Goal: Find specific page/section: Find specific page/section

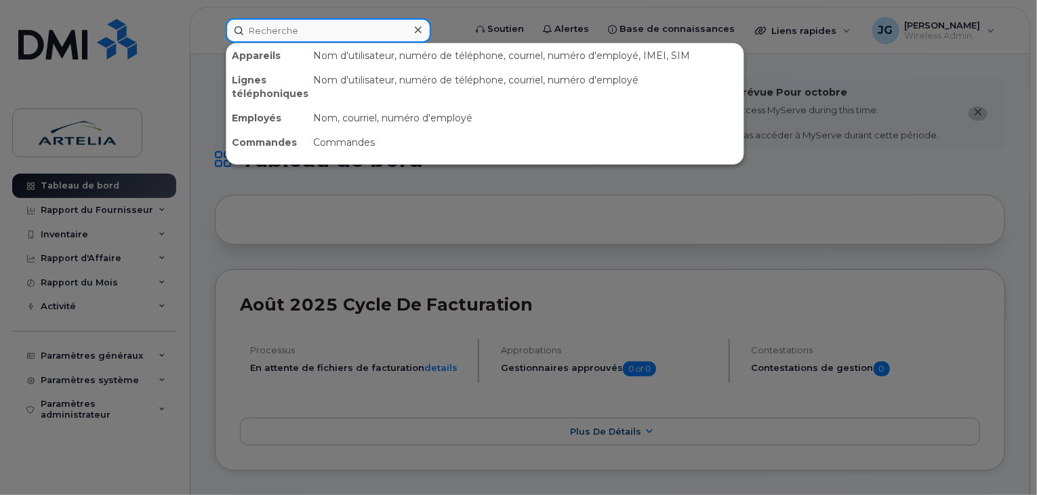
click at [347, 41] on input at bounding box center [328, 30] width 205 height 24
paste input "4384532919"
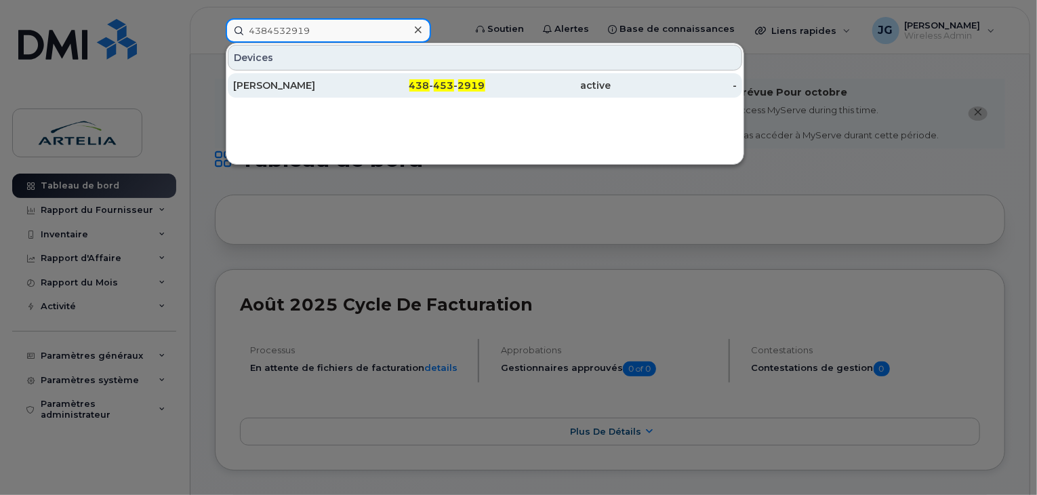
type input "4384532919"
click at [331, 77] on div "Alain Guyot" at bounding box center [296, 85] width 126 height 24
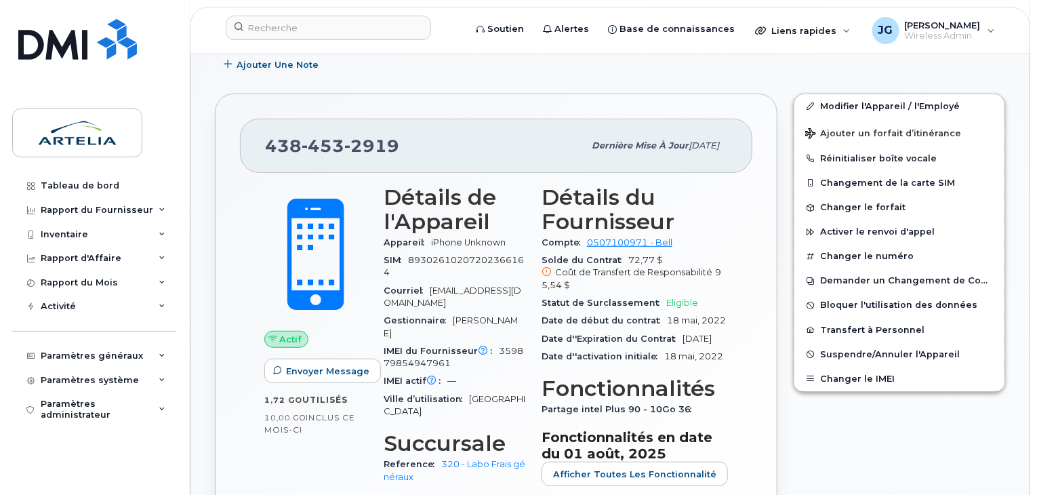
scroll to position [313, 0]
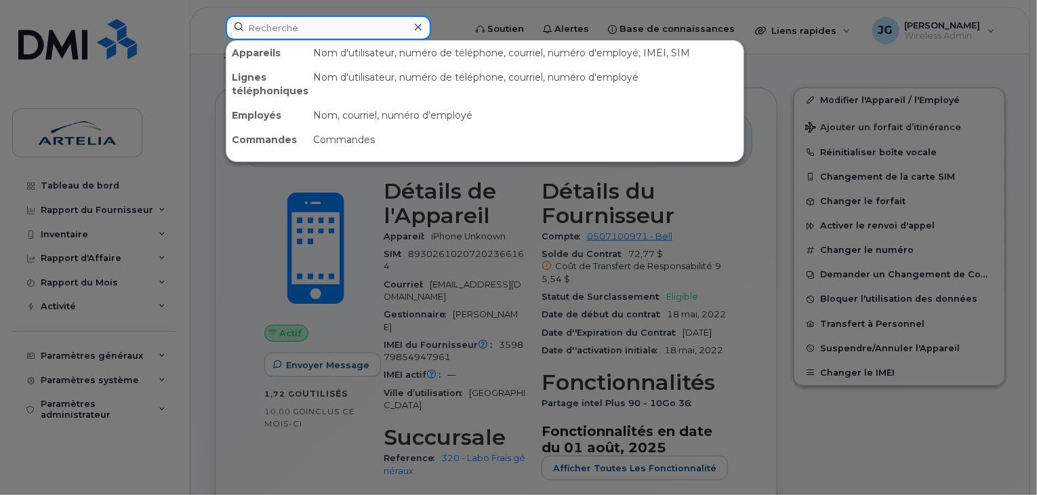
click at [380, 39] on input at bounding box center [328, 28] width 205 height 24
paste input "4383574094"
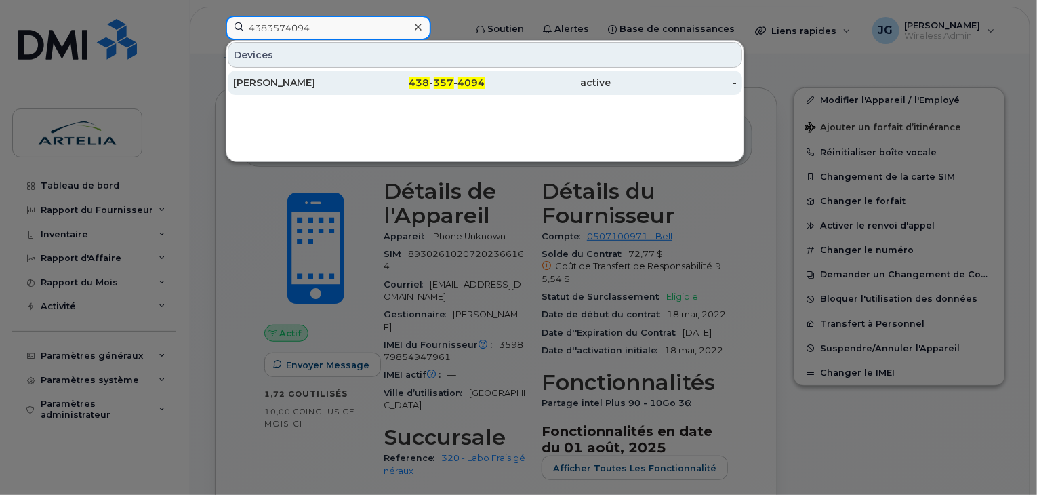
type input "4383574094"
click at [331, 83] on div "[PERSON_NAME]" at bounding box center [296, 83] width 126 height 14
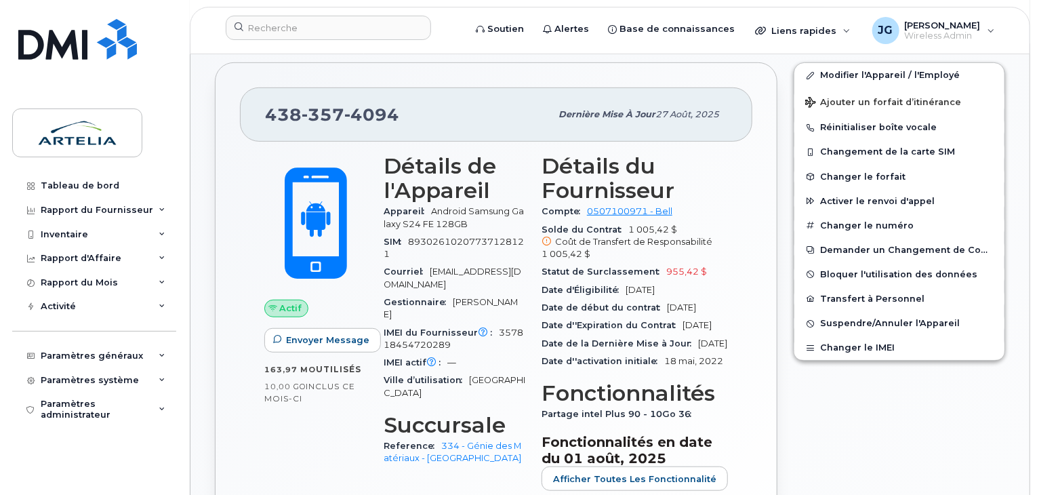
scroll to position [328, 0]
